Goal: Information Seeking & Learning: Learn about a topic

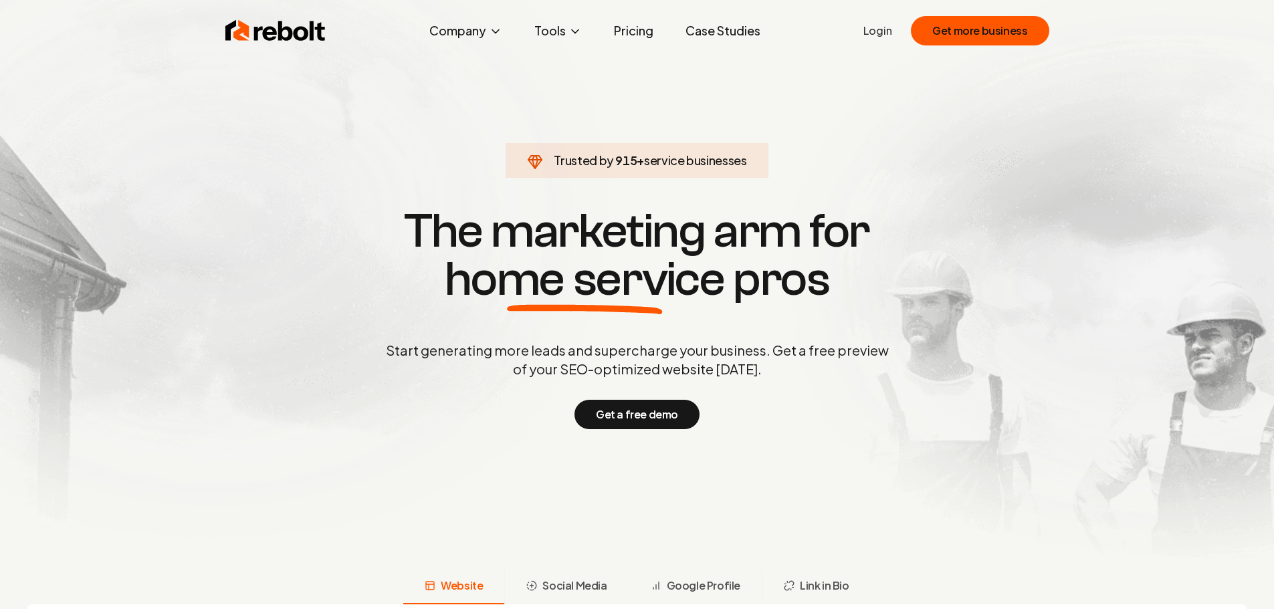
click at [633, 29] on link "Pricing" at bounding box center [633, 30] width 61 height 27
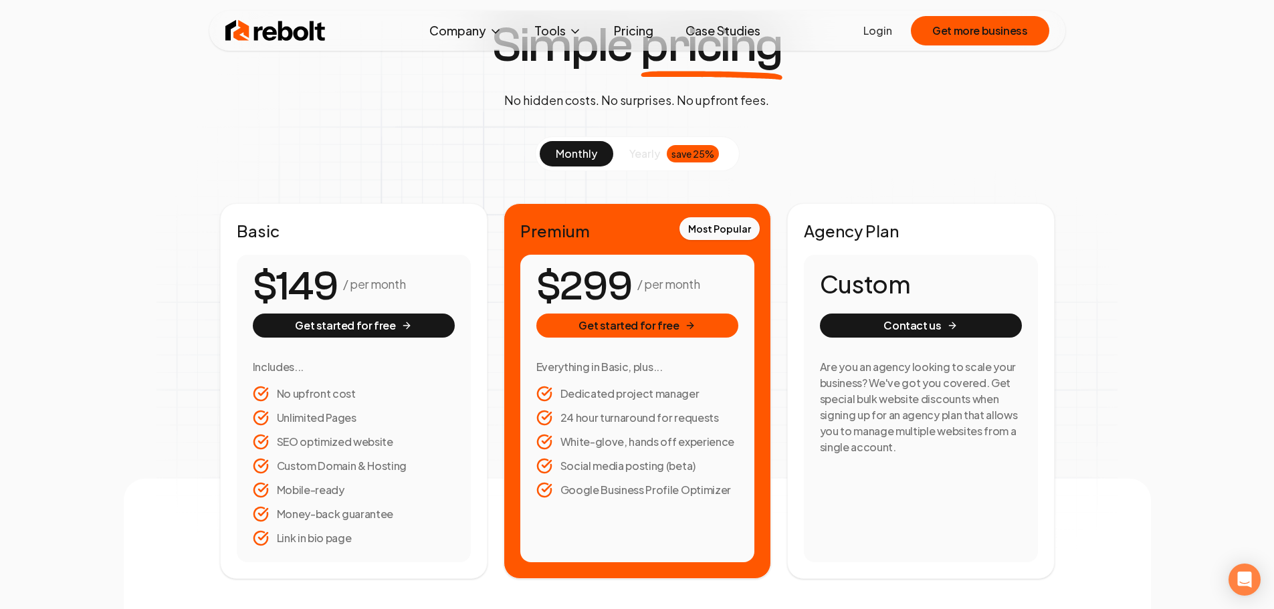
scroll to position [134, 0]
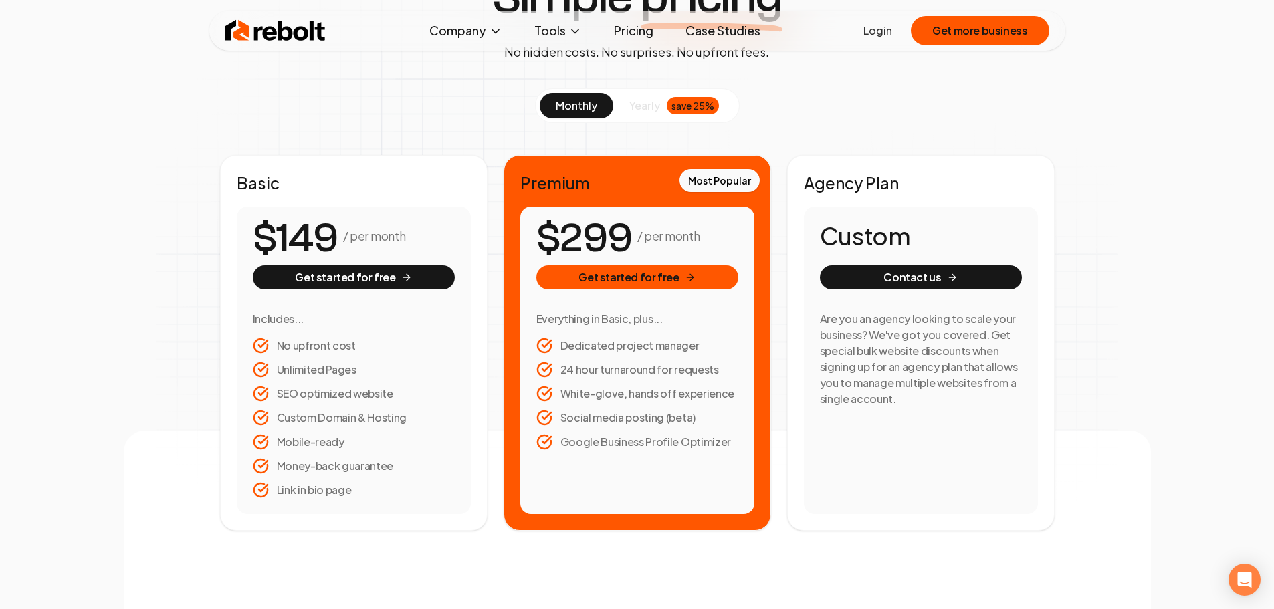
drag, startPoint x: 267, startPoint y: 241, endPoint x: 353, endPoint y: 236, distance: 85.7
click at [338, 236] on number-flow-react "$149" at bounding box center [295, 239] width 85 height 60
click at [324, 239] on span "9" at bounding box center [325, 239] width 25 height 50
click at [342, 232] on span "0 1 2 3 4 5 6 7 8 9 0 1 2 3 4 5 6 7 8 9 0 1 2 3 4 5 6 7 8 9" at bounding box center [306, 239] width 102 height 60
drag, startPoint x: 552, startPoint y: 234, endPoint x: 625, endPoint y: 233, distance: 73.5
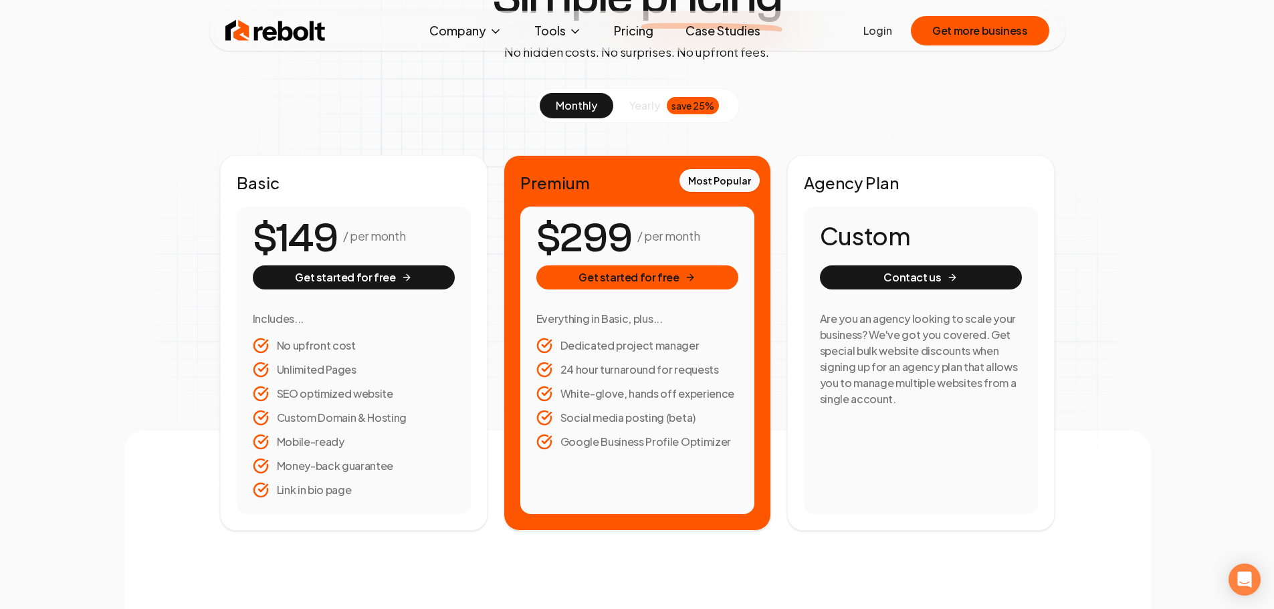
click at [625, 233] on number-flow-react "$299" at bounding box center [584, 239] width 96 height 60
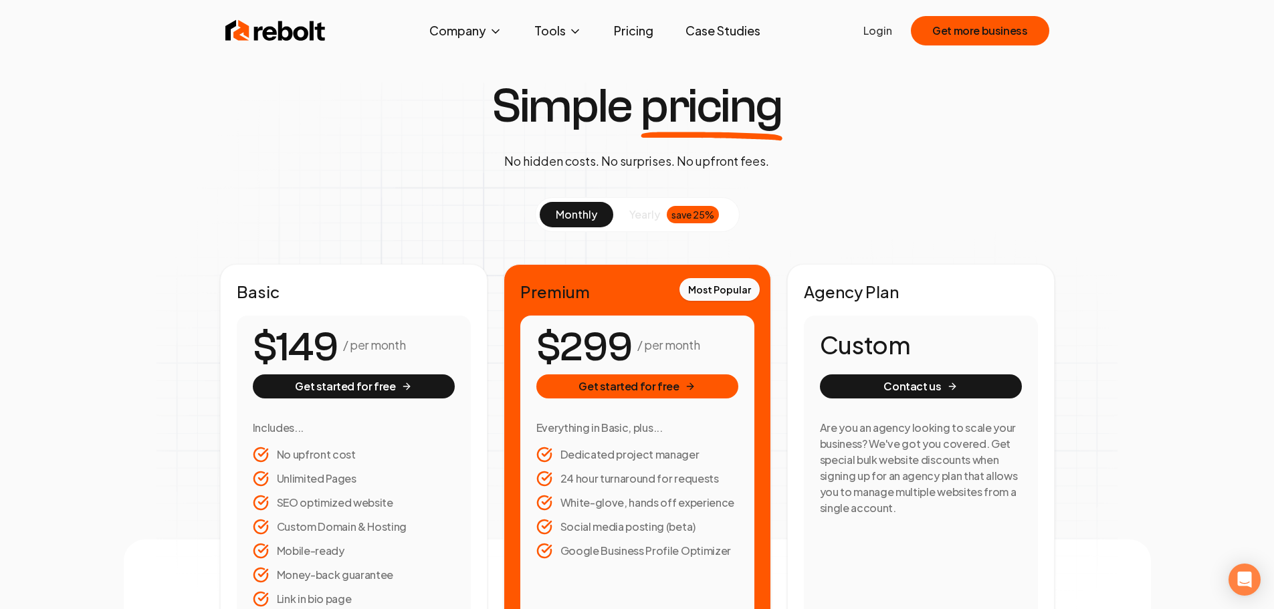
scroll to position [67, 0]
